Goal: Task Accomplishment & Management: Manage account settings

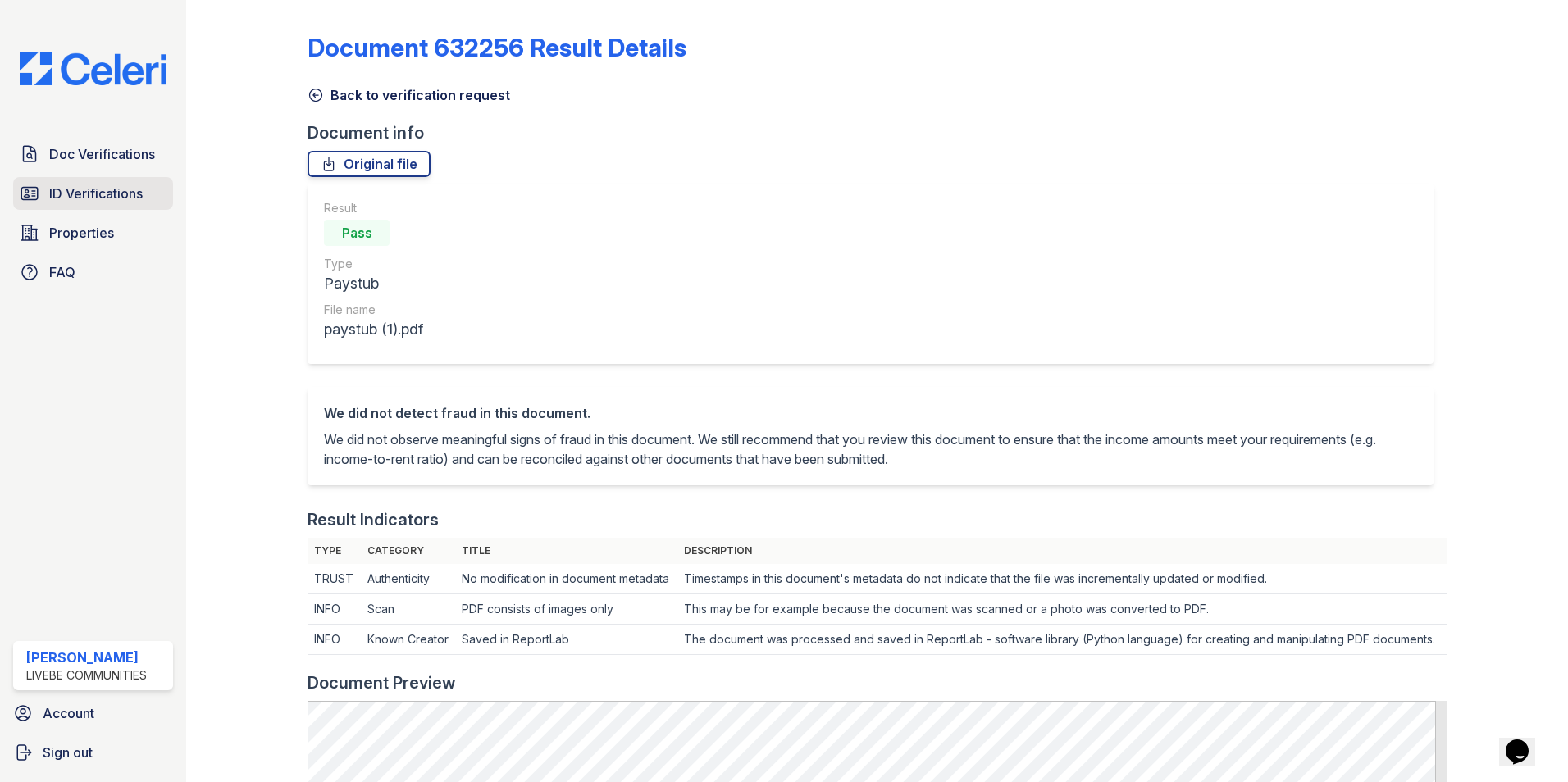
click at [90, 184] on span "ID Verifications" at bounding box center [95, 193] width 93 height 20
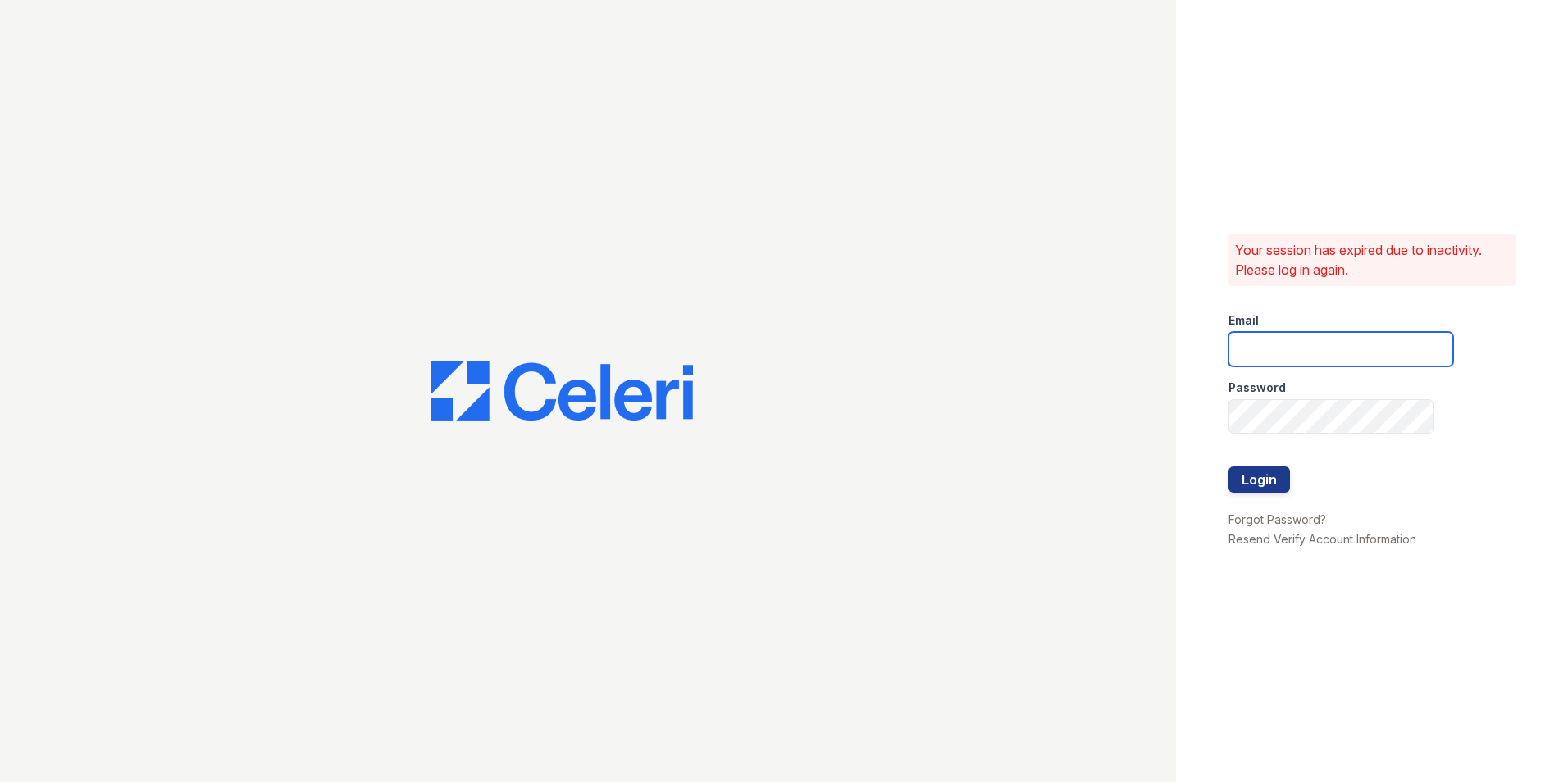
type input "oceannap@livebe.com"
click at [1272, 486] on button "Login" at bounding box center [1259, 479] width 61 height 26
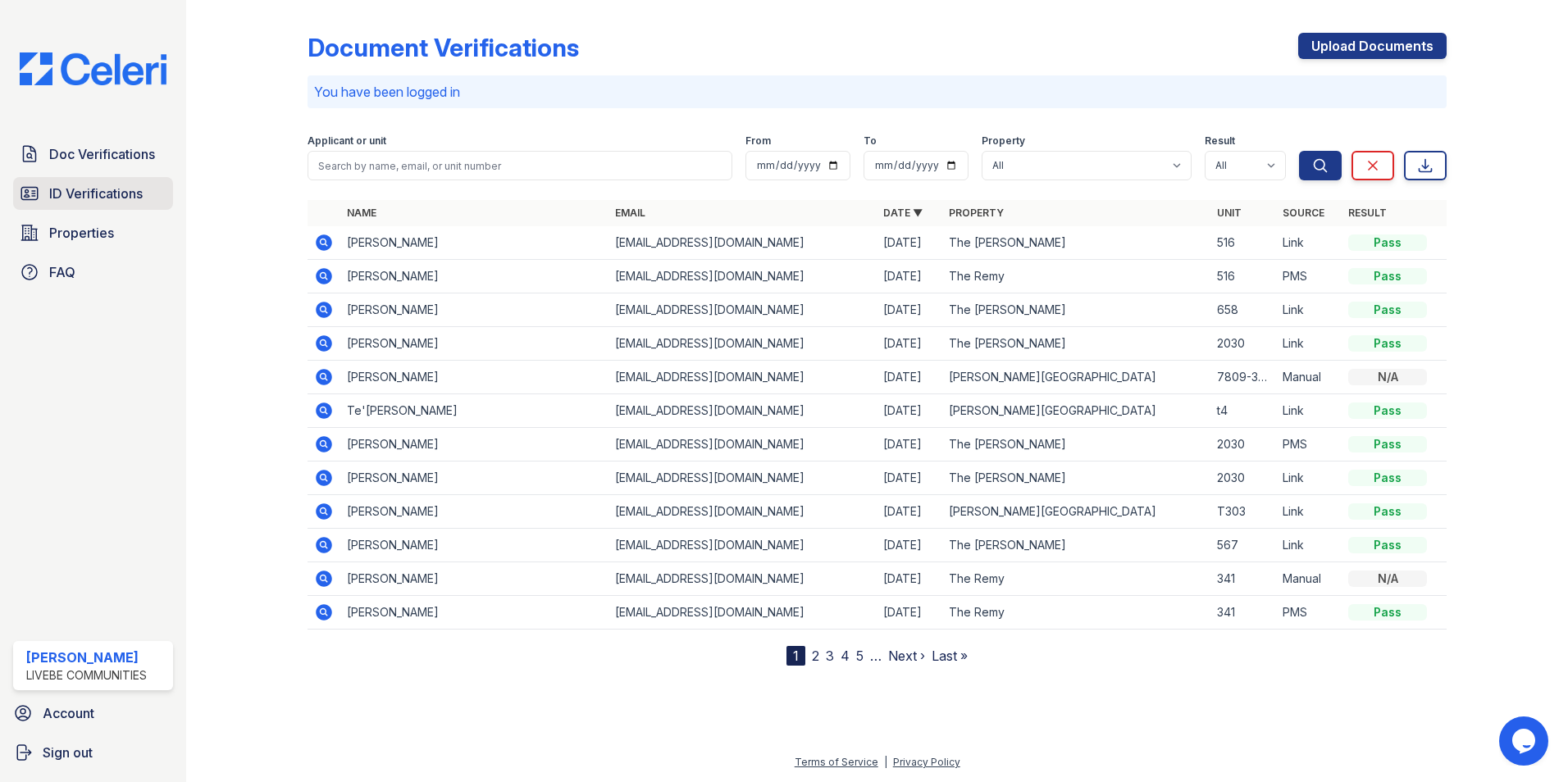
click at [122, 180] on link "ID Verifications" at bounding box center [93, 194] width 160 height 33
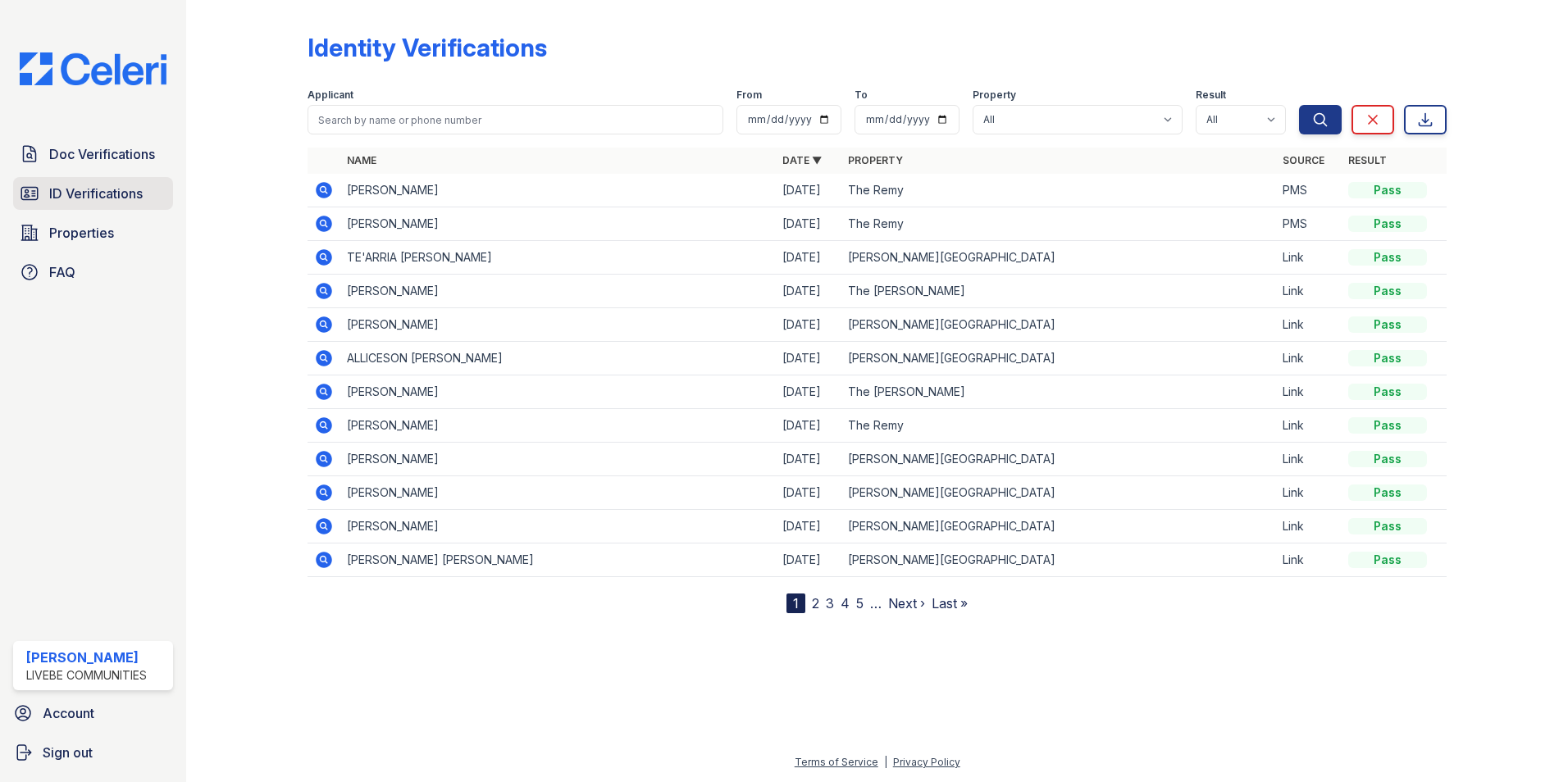
click at [103, 201] on span "ID Verifications" at bounding box center [95, 193] width 93 height 20
click at [573, 77] on form "Applicant From To Property All [PERSON_NAME][GEOGRAPHIC_DATA] Apartments The Re…" at bounding box center [876, 108] width 1139 height 65
click at [102, 198] on span "ID Verifications" at bounding box center [95, 193] width 93 height 20
